Goal: Task Accomplishment & Management: Use online tool/utility

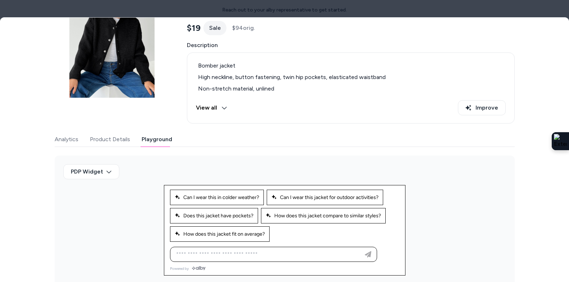
scroll to position [78, 0]
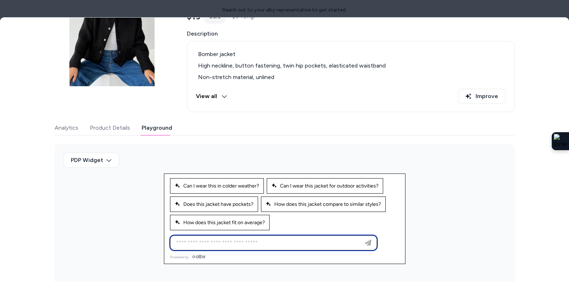
click at [276, 243] on input at bounding box center [266, 243] width 189 height 9
type input "**********"
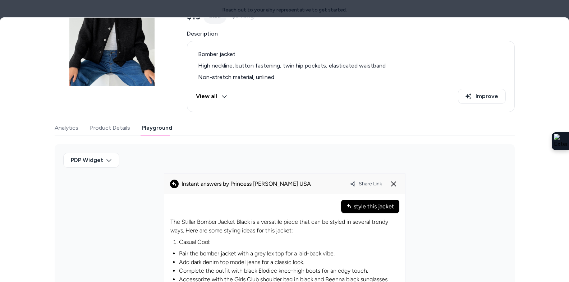
scroll to position [246, 0]
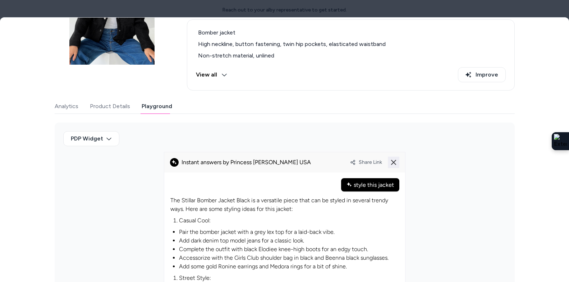
click at [395, 163] on icon at bounding box center [393, 162] width 9 height 9
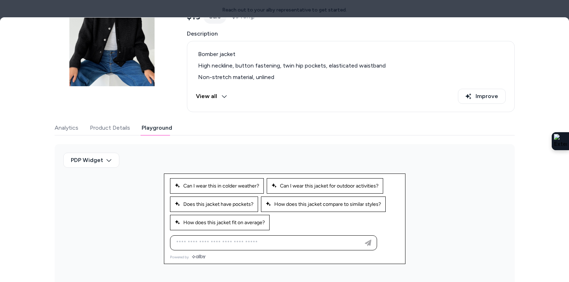
scroll to position [0, 0]
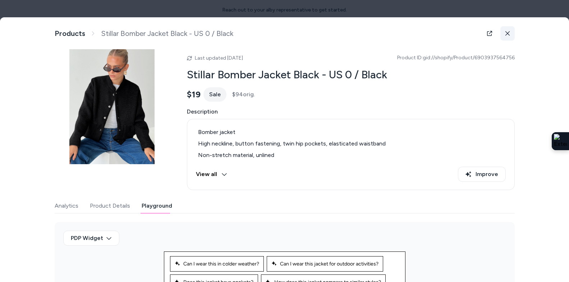
click at [504, 32] on button at bounding box center [507, 33] width 14 height 14
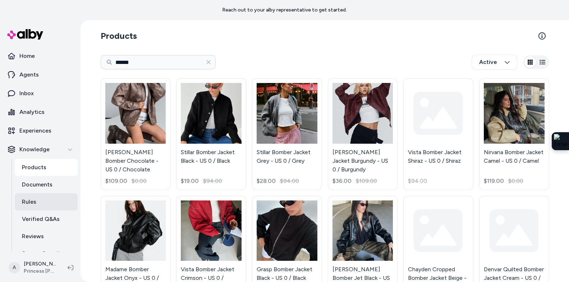
click at [46, 201] on link "Rules" at bounding box center [46, 201] width 63 height 17
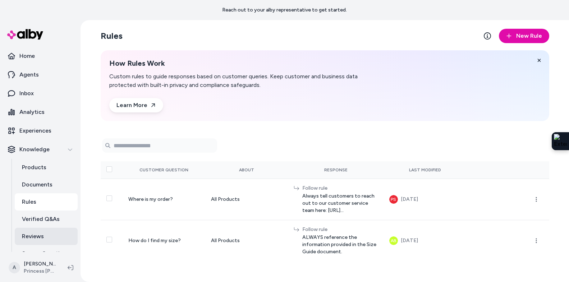
scroll to position [29, 0]
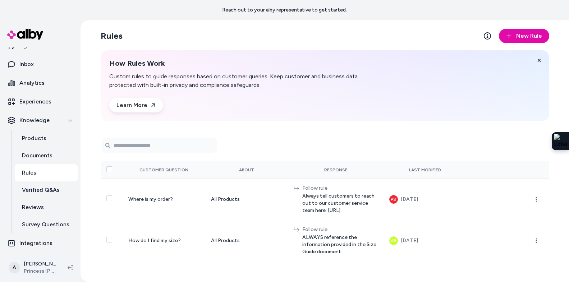
click at [37, 272] on html "Reach out to your alby representative to get started. Home Agents Inbox Analyti…" at bounding box center [284, 141] width 569 height 282
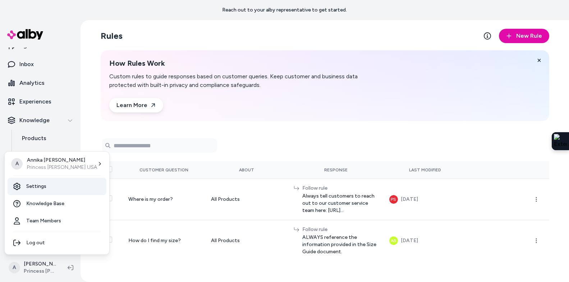
click at [50, 187] on link "Settings" at bounding box center [57, 186] width 99 height 17
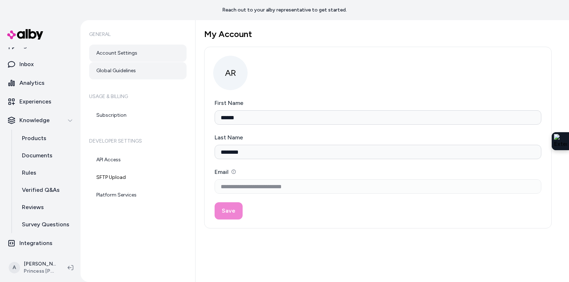
click at [129, 70] on link "Global Guidelines" at bounding box center [137, 70] width 97 height 17
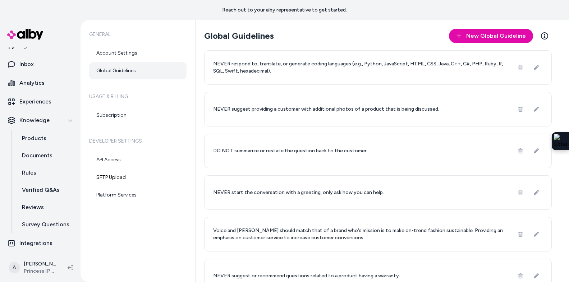
scroll to position [15, 0]
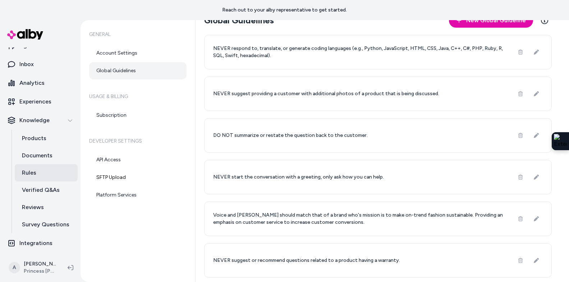
click at [46, 171] on link "Rules" at bounding box center [46, 172] width 63 height 17
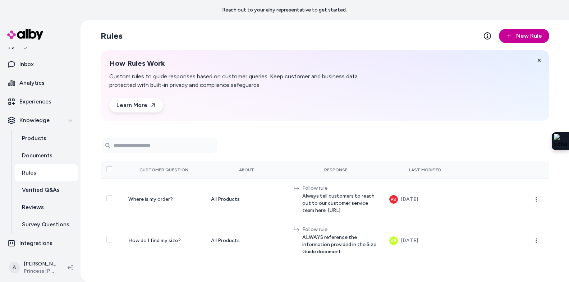
click at [528, 35] on span "New Rule" at bounding box center [529, 36] width 26 height 9
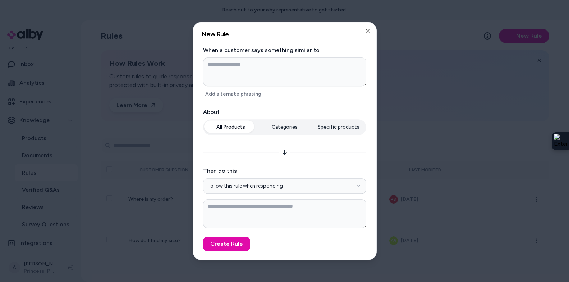
type textarea "*"
